Goal: Check status: Check status

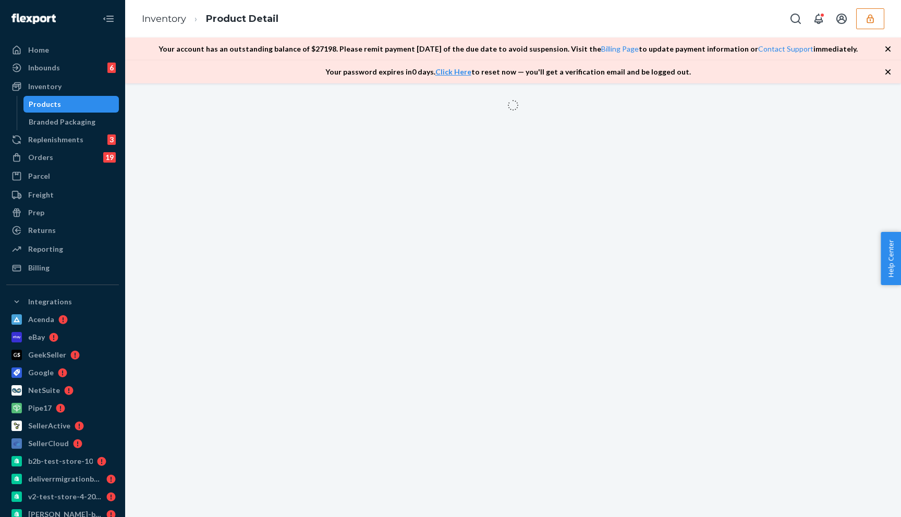
click at [863, 20] on button "button" at bounding box center [870, 18] width 28 height 21
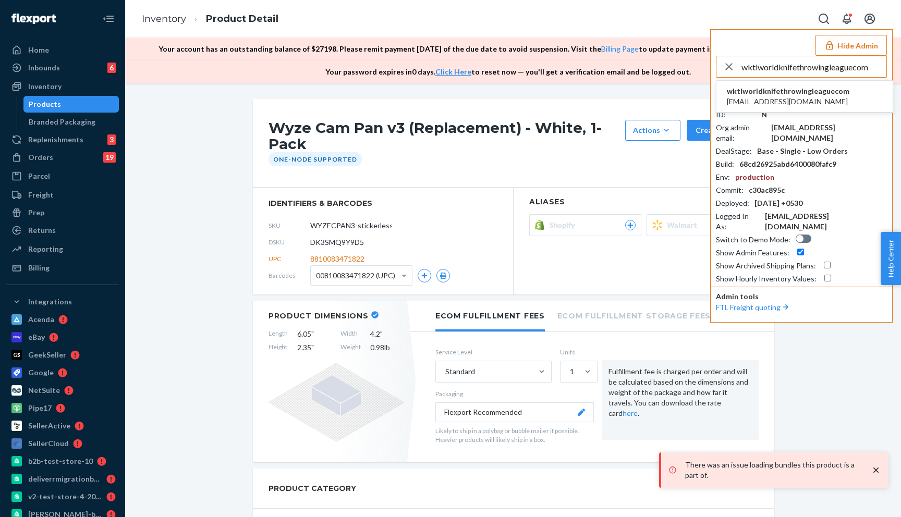
type input "wktlworldknifethrowingleaguecom"
click at [772, 95] on span "wktlworldknifethrowingleaguecom" at bounding box center [788, 91] width 123 height 10
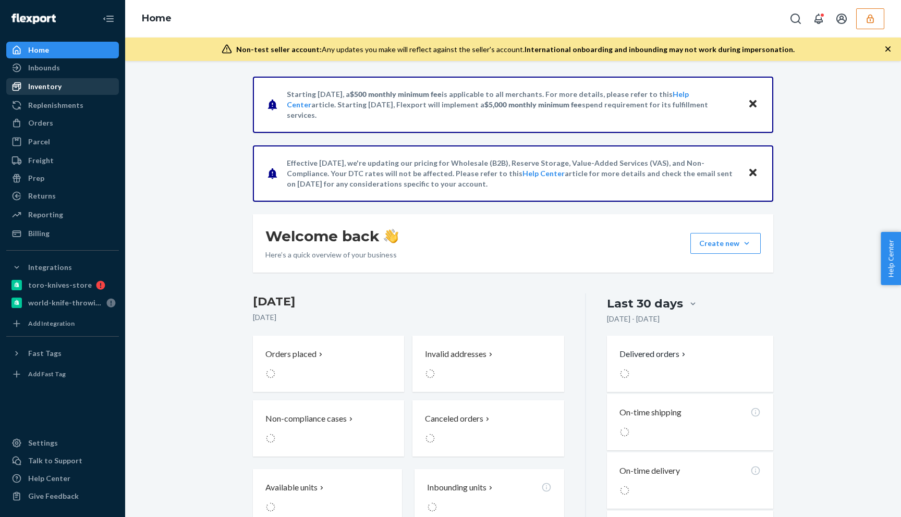
click at [57, 91] on div "Inventory" at bounding box center [44, 86] width 33 height 10
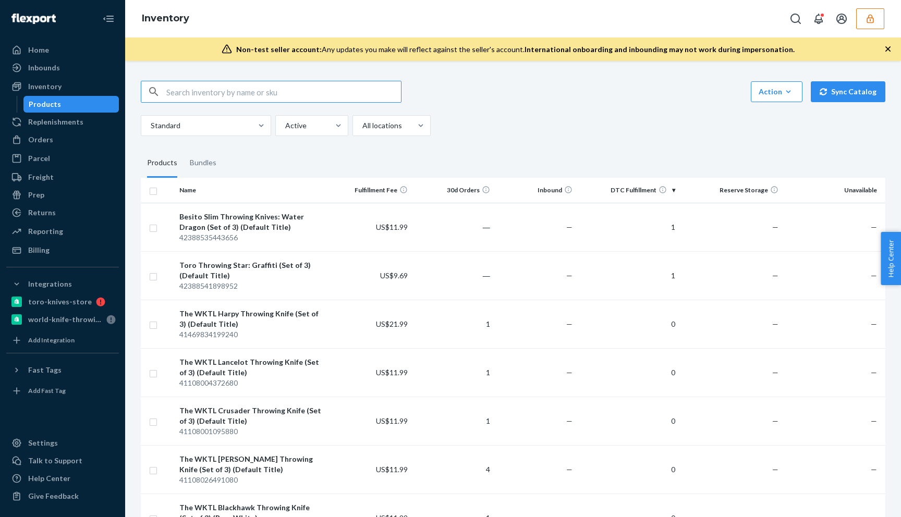
paste input "DE3OLIQQJIZ"
type input "DE3OLIQQJIZ"
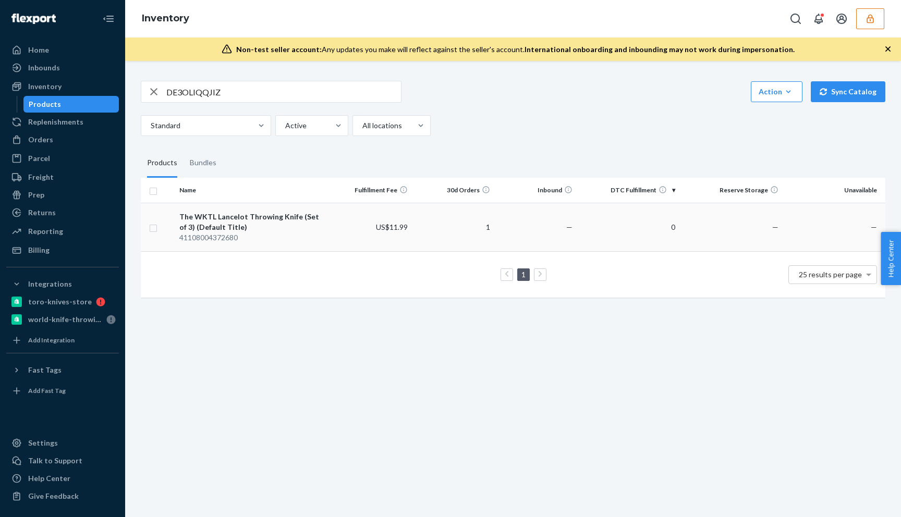
click at [434, 230] on td "1" at bounding box center [453, 227] width 82 height 48
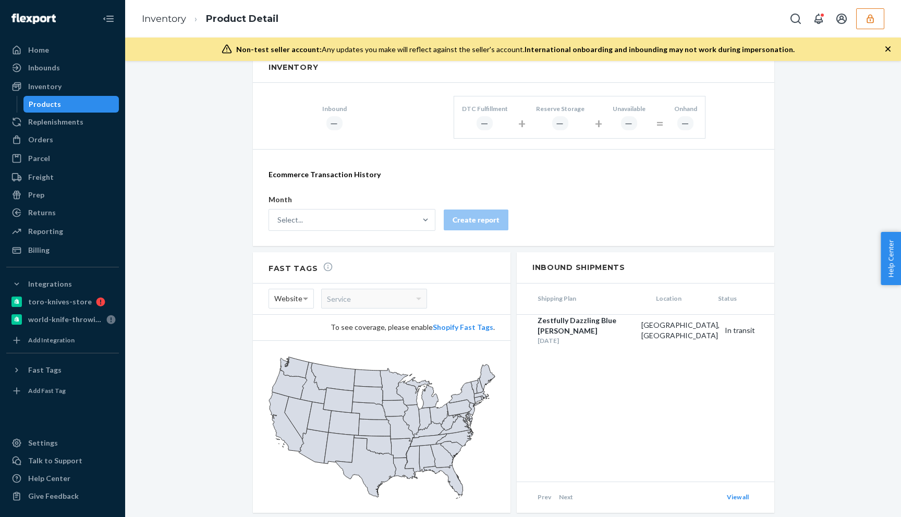
scroll to position [519, 0]
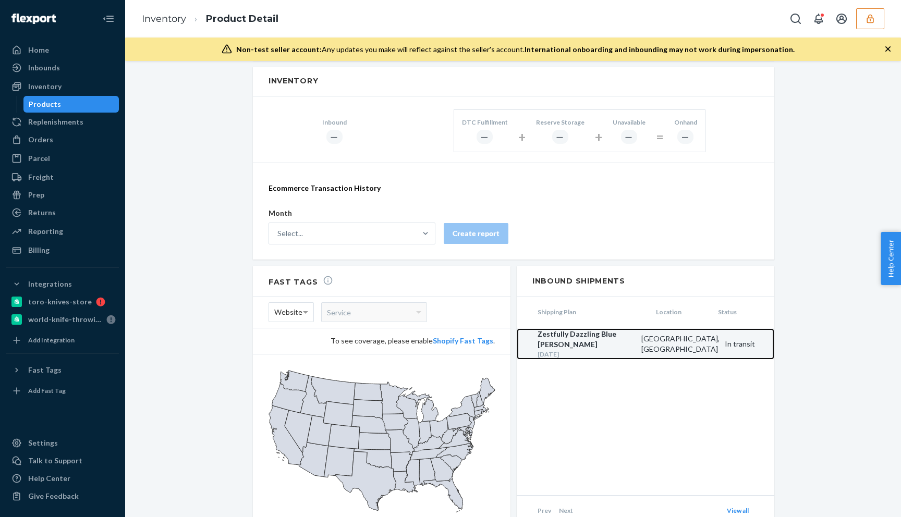
click at [636, 350] on div "Apr 3, 2024" at bounding box center [587, 354] width 99 height 9
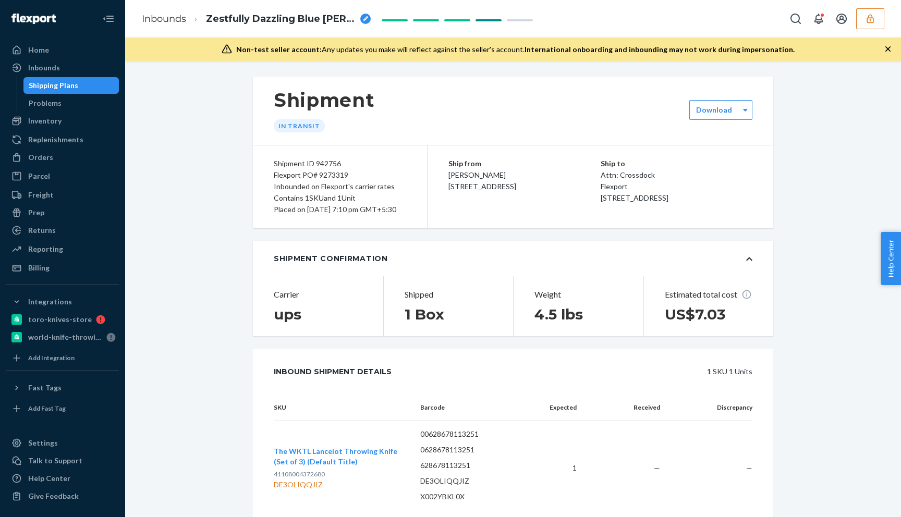
click at [296, 125] on div "In transit" at bounding box center [299, 125] width 51 height 13
copy div "In transit"
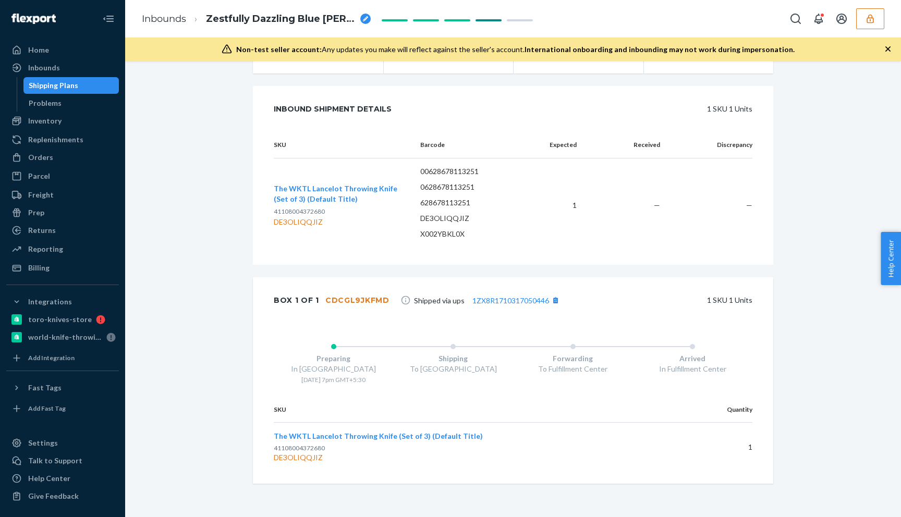
scroll to position [274, 0]
click at [327, 347] on div "Preparing In Lincoln 4/3 - 7pm GMT+5:30" at bounding box center [334, 360] width 120 height 48
click at [332, 380] on div "4/3 - 7pm GMT+5:30" at bounding box center [334, 379] width 120 height 9
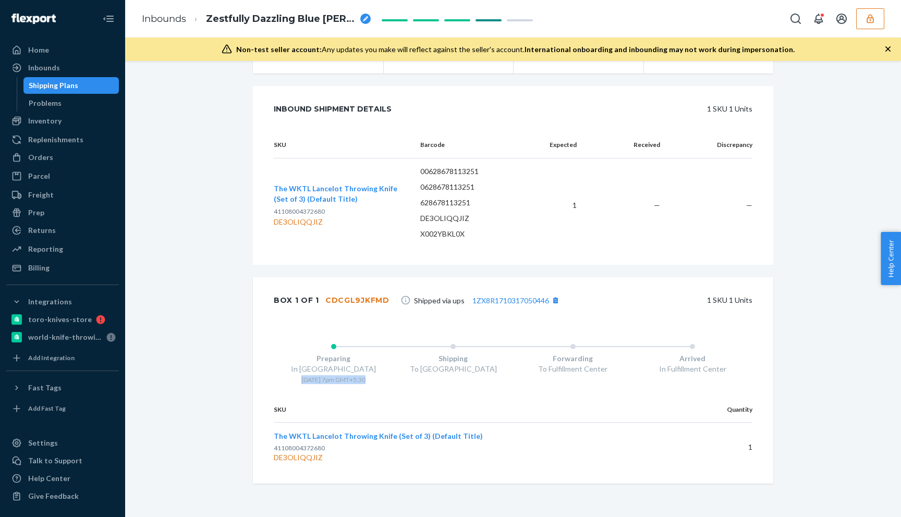
click at [332, 380] on div "4/3 - 7pm GMT+5:30" at bounding box center [334, 379] width 120 height 9
click at [221, 369] on div "Shipment In transit Download Shipment ID 942756 Flexport PO# 9273319 Inbounded …" at bounding box center [513, 165] width 760 height 703
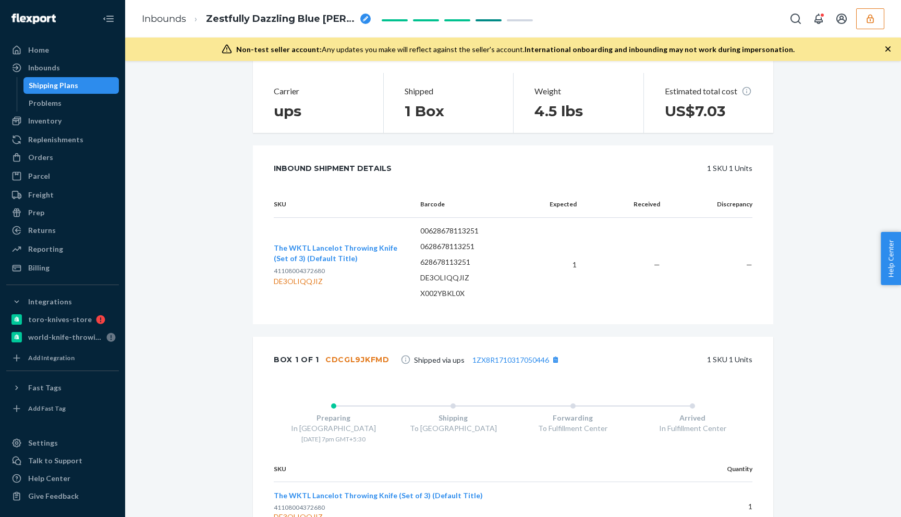
scroll to position [200, 0]
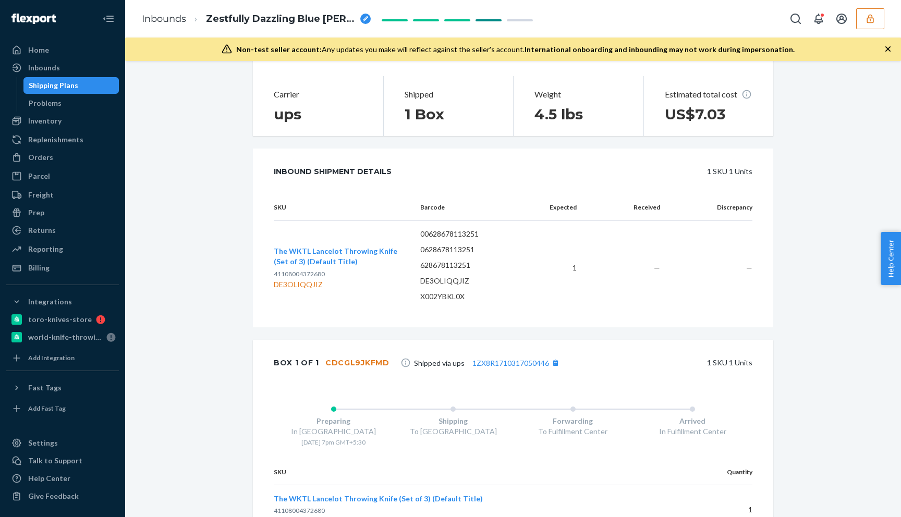
click at [433, 271] on p "628678113251" at bounding box center [472, 265] width 104 height 10
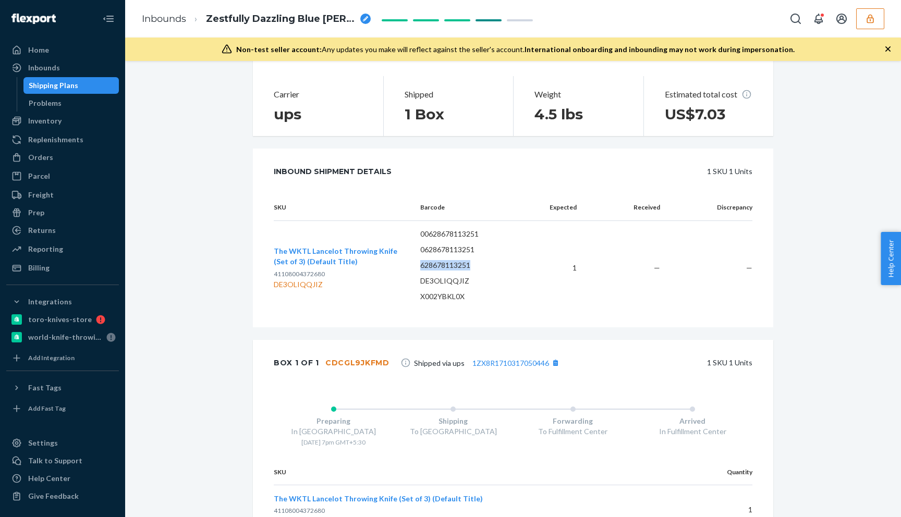
click at [433, 271] on p "628678113251" at bounding box center [472, 265] width 104 height 10
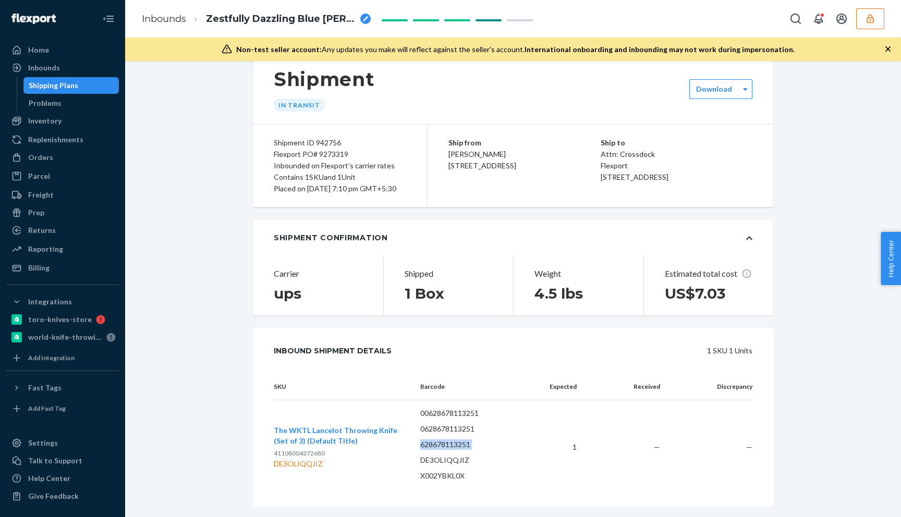
scroll to position [0, 0]
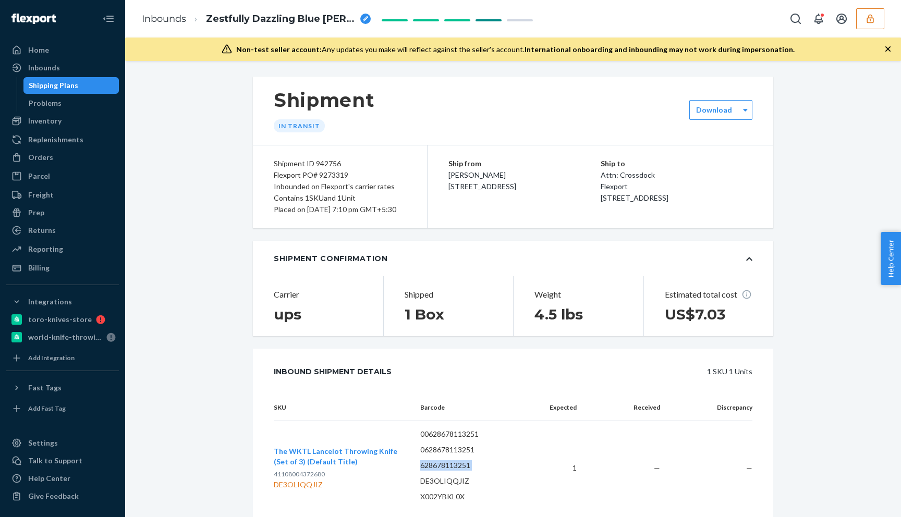
click at [451, 228] on div "Ship from Tanner Liedle 5962 Pinnacle Pl Lincoln, NE 68521 Ship to Attn: Crossd…" at bounding box center [601, 186] width 346 height 82
click at [313, 209] on div "Placed on 04/03/2024 at 7:10 pm GMT+5:30" at bounding box center [340, 209] width 132 height 11
click at [469, 181] on div "Ship from Tanner Liedle 5962 Pinnacle Pl Lincoln, NE 68521" at bounding box center [524, 175] width 152 height 34
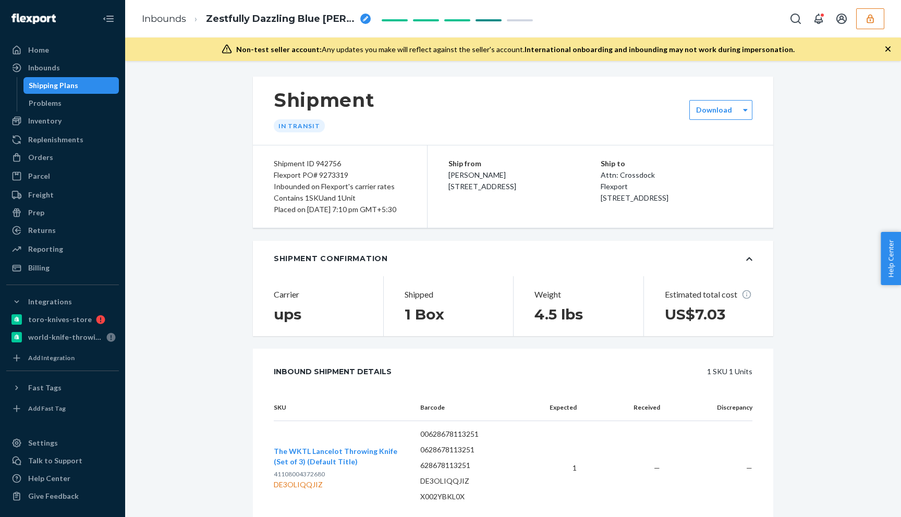
click at [469, 181] on div "Ship from Tanner Liedle 5962 Pinnacle Pl Lincoln, NE 68521" at bounding box center [524, 175] width 152 height 34
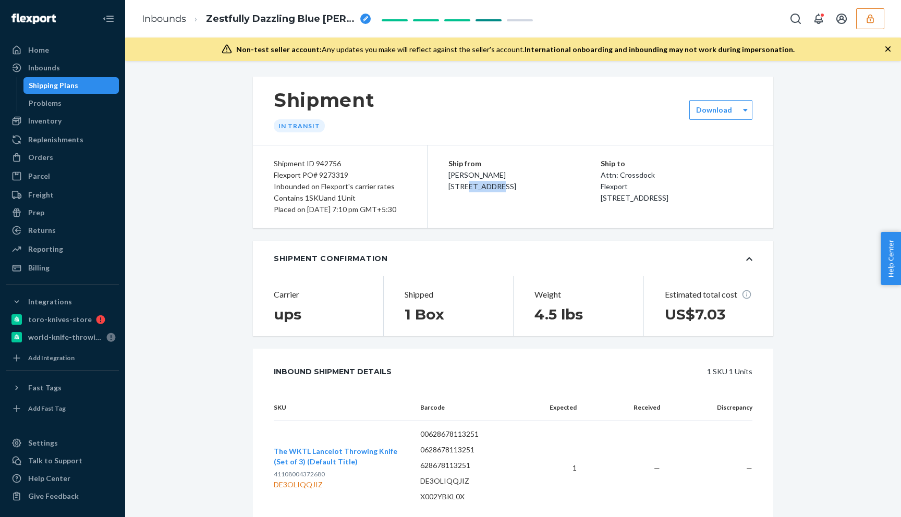
click at [466, 191] on span "Tanner Liedle 5962 Pinnacle Pl Lincoln, NE 68521" at bounding box center [482, 180] width 68 height 20
click at [37, 334] on div "world-knife-throwing-league" at bounding box center [65, 337] width 74 height 10
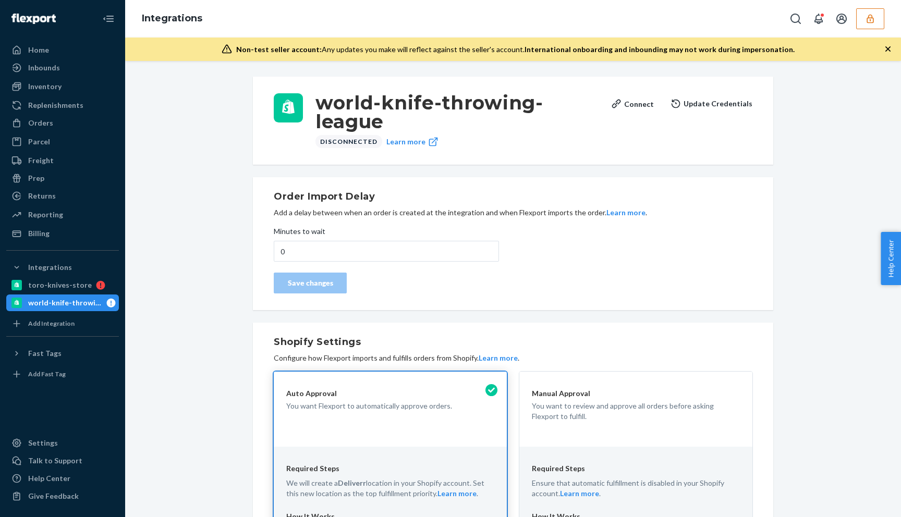
click at [864, 16] on button "button" at bounding box center [870, 18] width 28 height 21
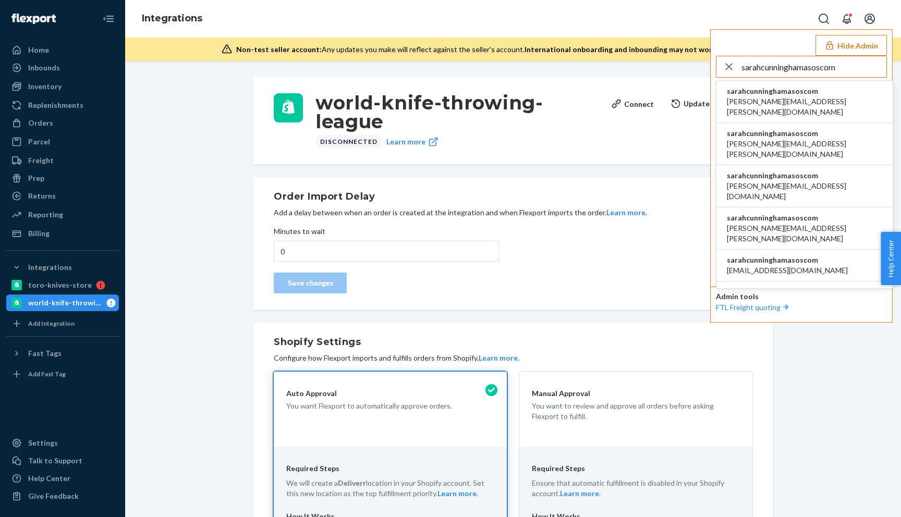
type input "sarahcunninghamasoscom"
click at [777, 95] on span "sarahcunninghamasoscom" at bounding box center [804, 91] width 155 height 10
